Goal: Navigation & Orientation: Find specific page/section

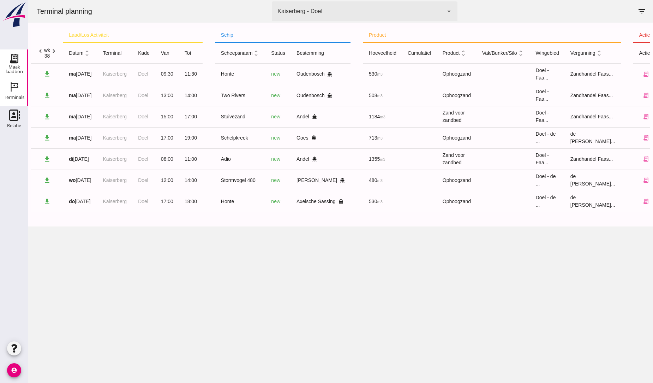
click at [14, 60] on icon "Maak laadbon" at bounding box center [13, 58] width 11 height 11
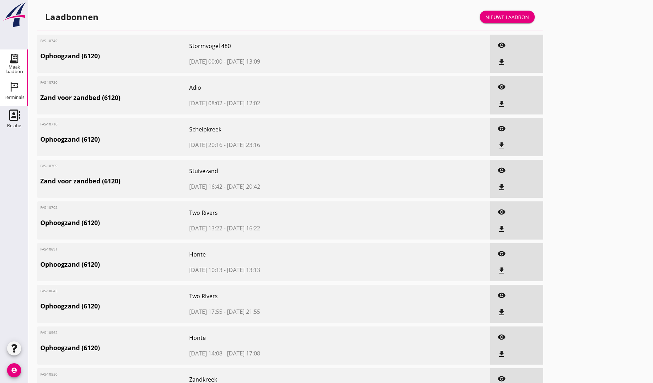
click at [15, 88] on icon "Terminals" at bounding box center [13, 86] width 11 height 11
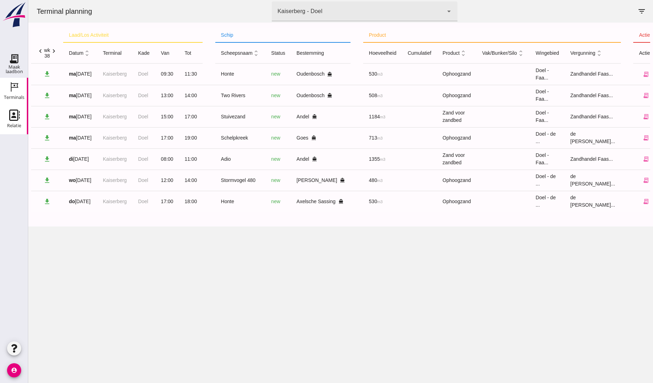
click at [13, 118] on icon "Relatie" at bounding box center [13, 114] width 11 height 11
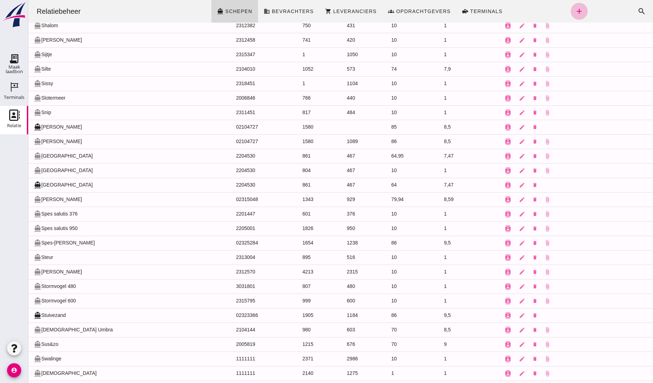
scroll to position [6023, 0]
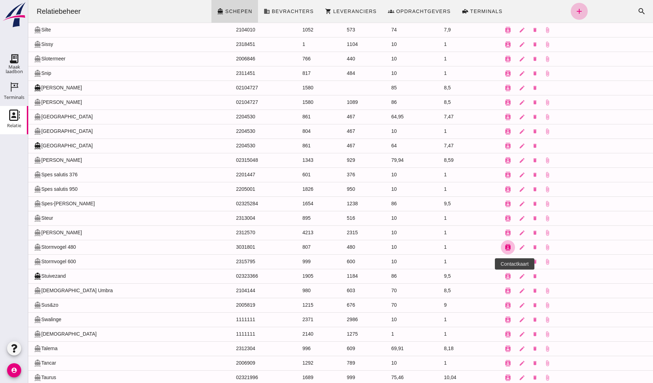
click at [505, 250] on icon "contacts" at bounding box center [508, 247] width 6 height 6
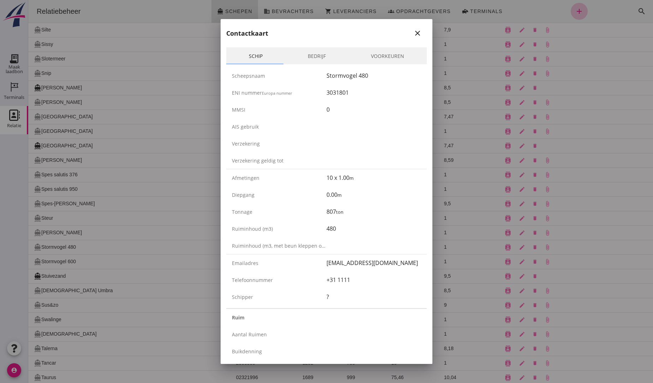
click at [414, 32] on icon "close" at bounding box center [418, 33] width 8 height 8
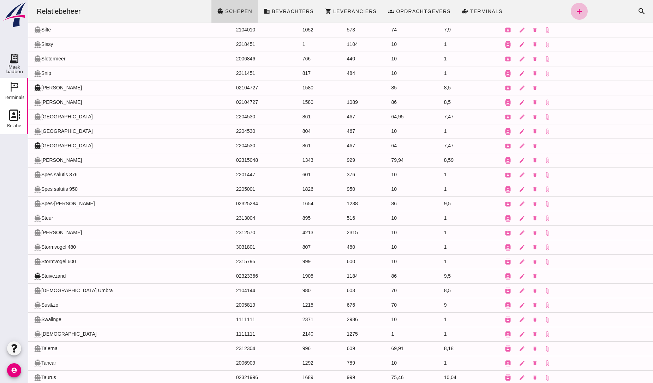
click at [10, 83] on icon "Terminals" at bounding box center [13, 86] width 11 height 11
